Goal: Task Accomplishment & Management: Use online tool/utility

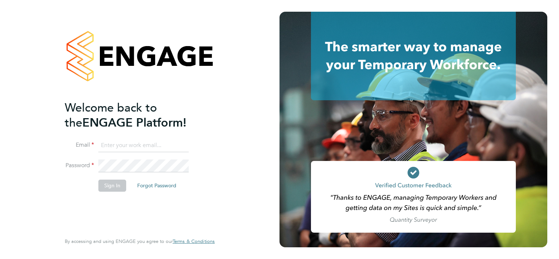
type input "aleena.mahmood@justice.gov.uk"
click at [108, 184] on button "Sign In" at bounding box center [112, 185] width 28 height 12
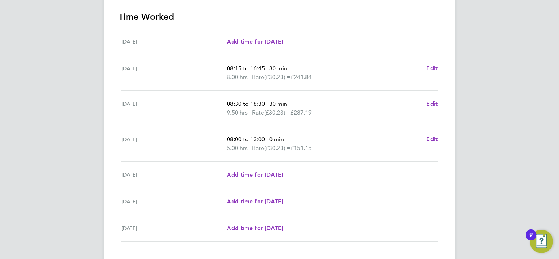
scroll to position [251, 0]
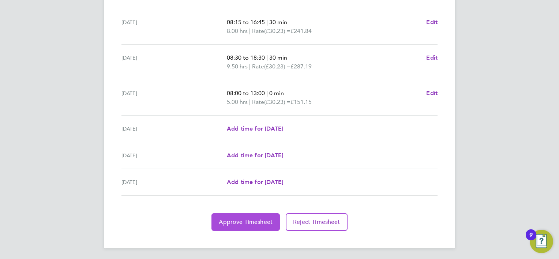
click at [265, 222] on span "Approve Timesheet" at bounding box center [246, 221] width 54 height 7
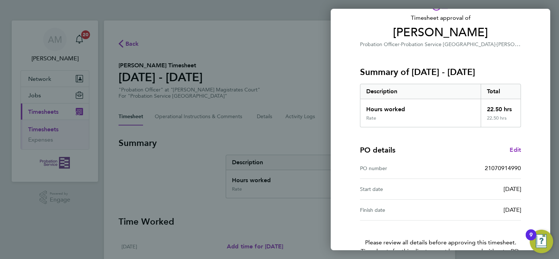
scroll to position [91, 0]
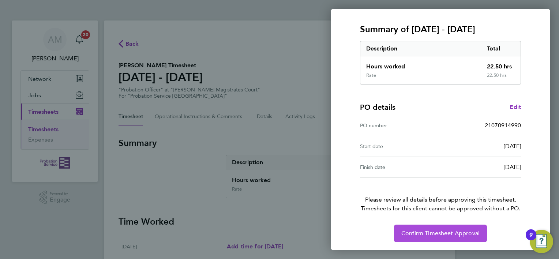
click at [409, 230] on span "Confirm Timesheet Approval" at bounding box center [440, 233] width 78 height 7
